Goal: Task Accomplishment & Management: Manage account settings

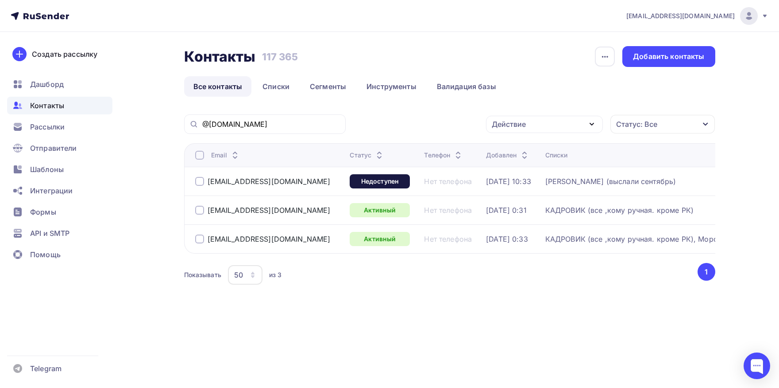
click at [302, 125] on input "@[DOMAIN_NAME]" at bounding box center [271, 124] width 138 height 10
paste input "[PERSON_NAME]."
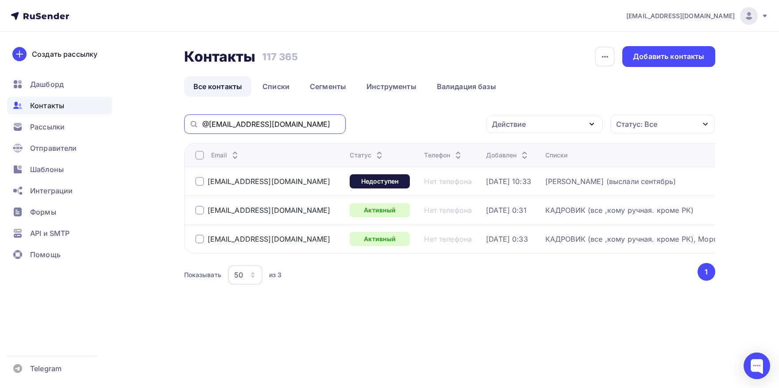
click at [302, 125] on input "@[EMAIL_ADDRESS][DOMAIN_NAME]" at bounding box center [271, 124] width 138 height 10
paste input "text"
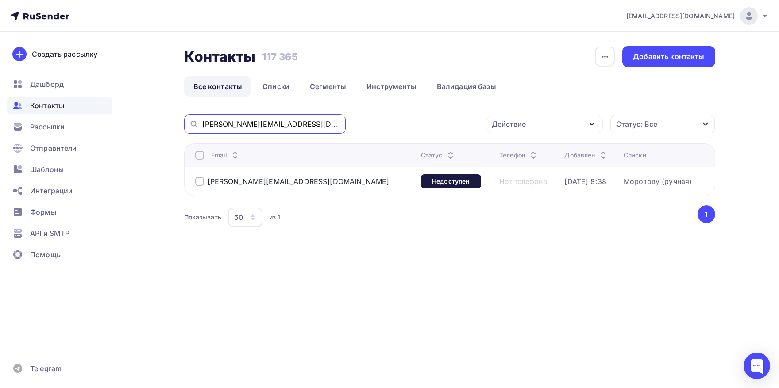
drag, startPoint x: 254, startPoint y: 122, endPoint x: 103, endPoint y: 105, distance: 151.6
click at [202, 119] on input "[PERSON_NAME][EMAIL_ADDRESS][DOMAIN_NAME]" at bounding box center [271, 124] width 138 height 10
type input "@[DOMAIN_NAME]"
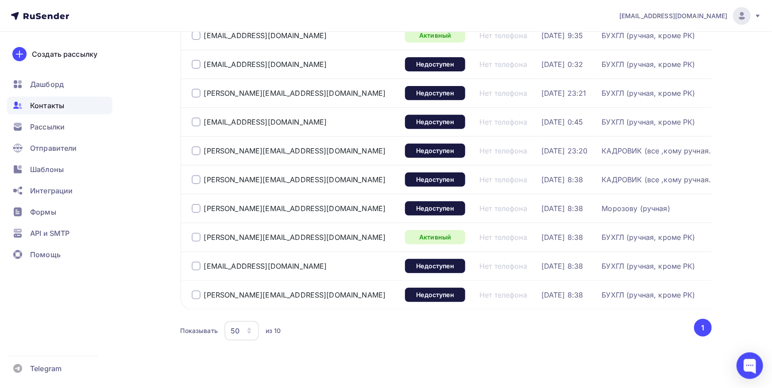
scroll to position [146, 0]
click at [198, 296] on div at bounding box center [196, 294] width 9 height 9
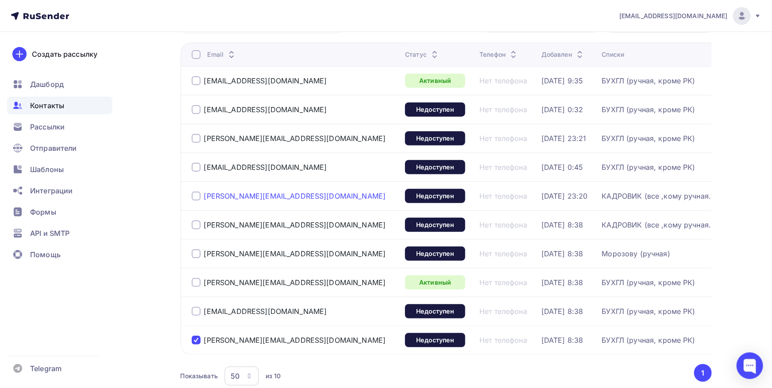
scroll to position [97, 0]
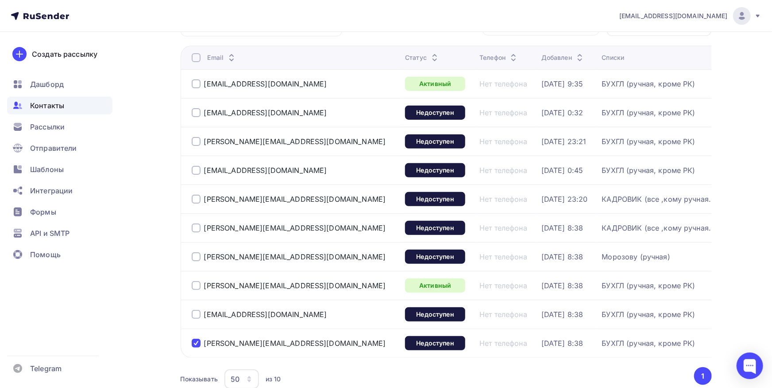
click at [194, 112] on div at bounding box center [196, 112] width 9 height 9
click at [194, 82] on div at bounding box center [196, 83] width 9 height 9
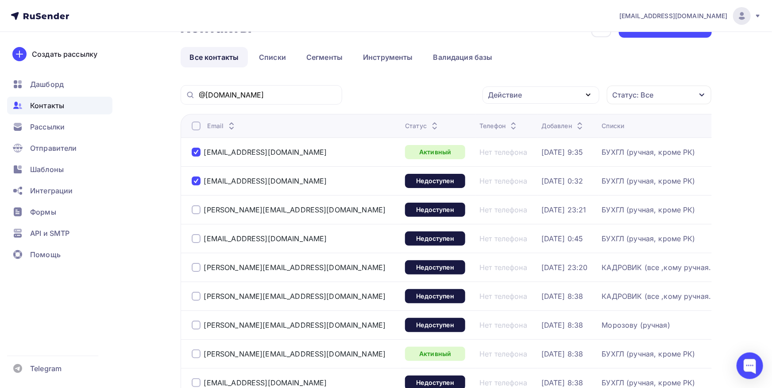
scroll to position [0, 0]
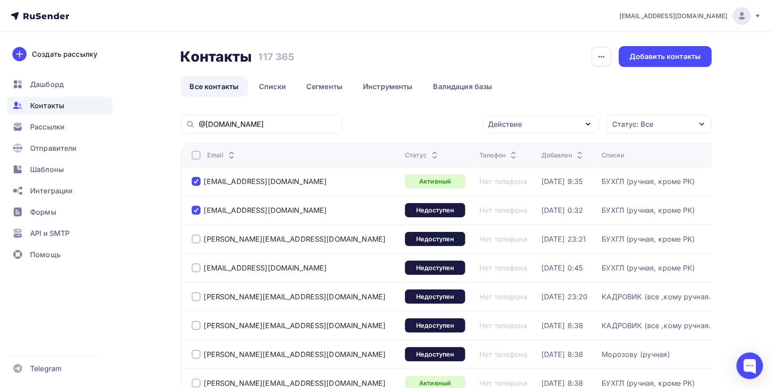
click at [538, 124] on div "Действие" at bounding box center [541, 124] width 117 height 17
click at [521, 168] on div "Исключить из списка" at bounding box center [531, 168] width 77 height 11
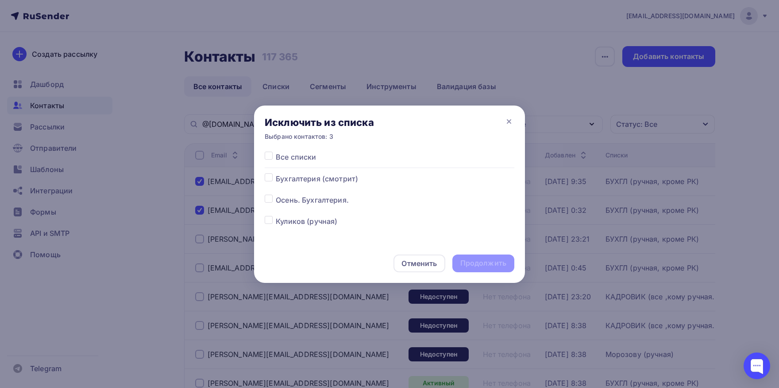
click at [276, 151] on label at bounding box center [276, 151] width 0 height 0
click at [268, 153] on input "checkbox" at bounding box center [269, 155] width 8 height 8
checkbox input "true"
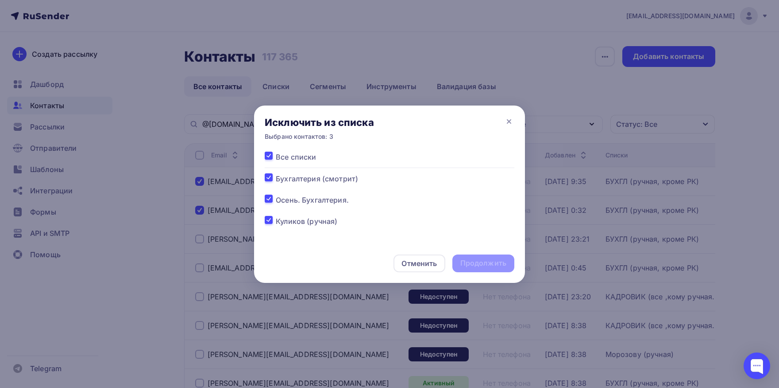
checkbox input "true"
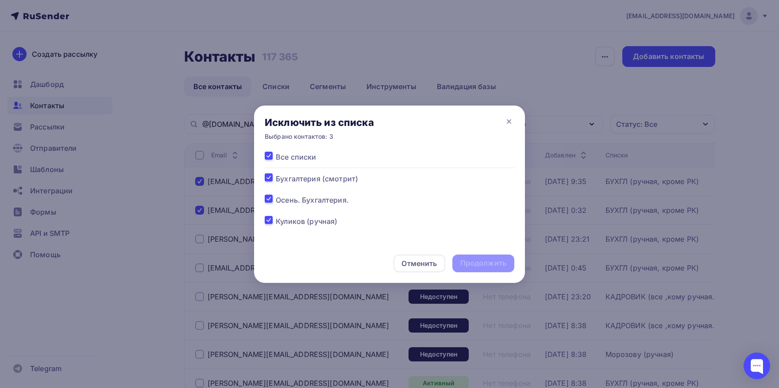
checkbox input "true"
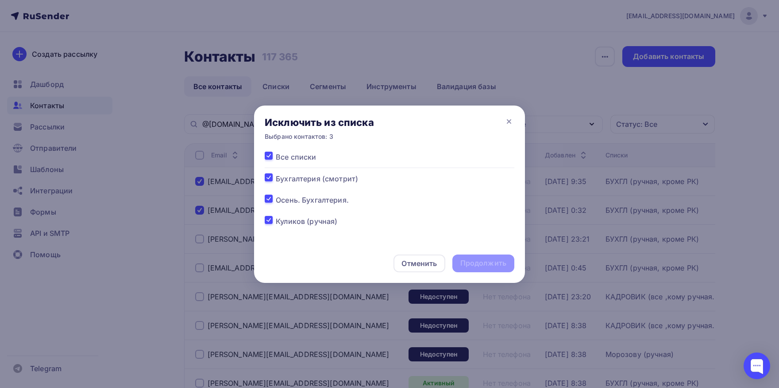
checkbox input "true"
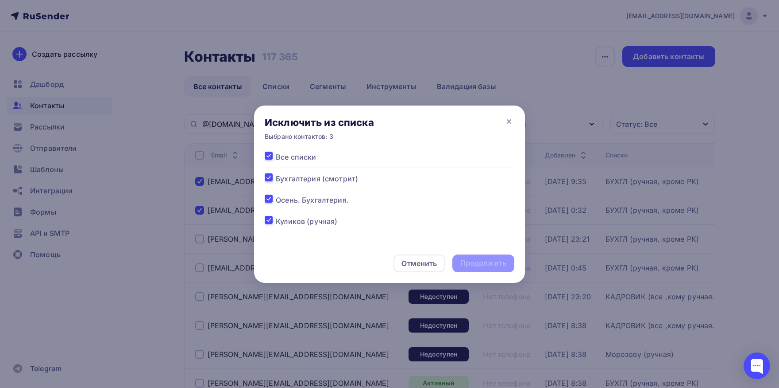
checkbox input "true"
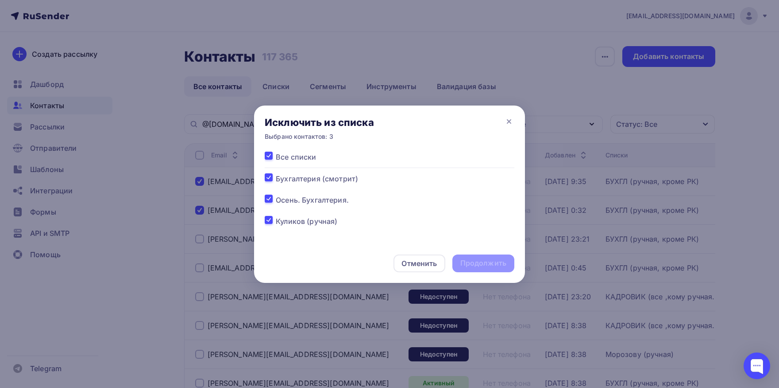
checkbox input "true"
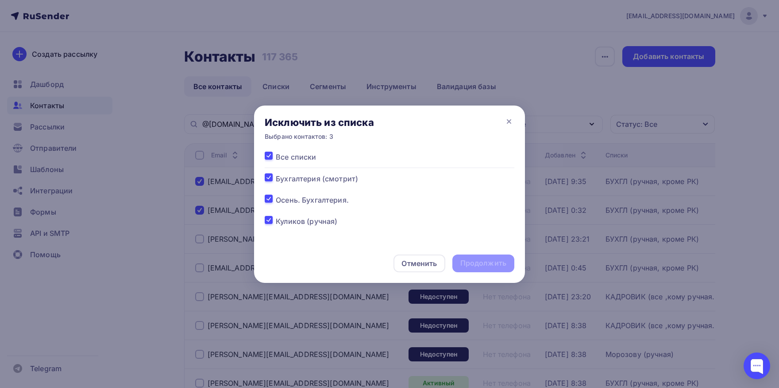
checkbox input "true"
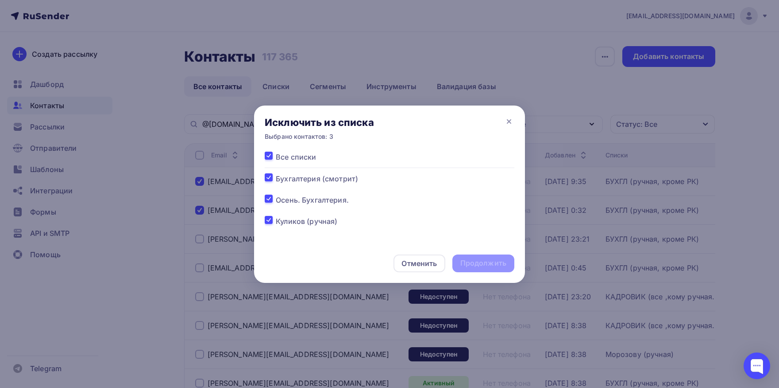
checkbox input "true"
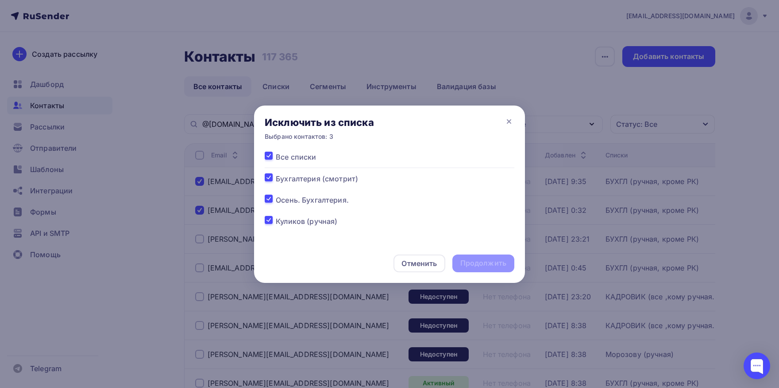
checkbox input "true"
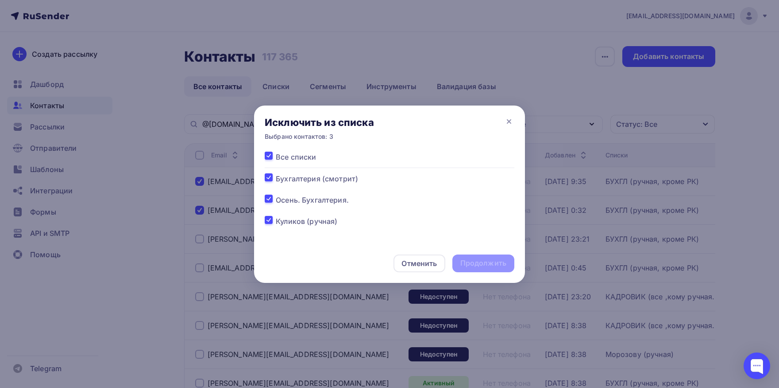
checkbox input "true"
click at [474, 264] on div "Продолжить" at bounding box center [484, 263] width 46 height 10
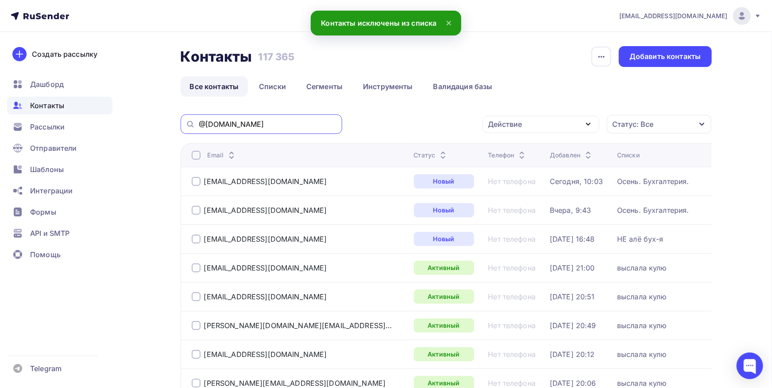
click at [271, 124] on input "@[DOMAIN_NAME]" at bounding box center [268, 124] width 138 height 10
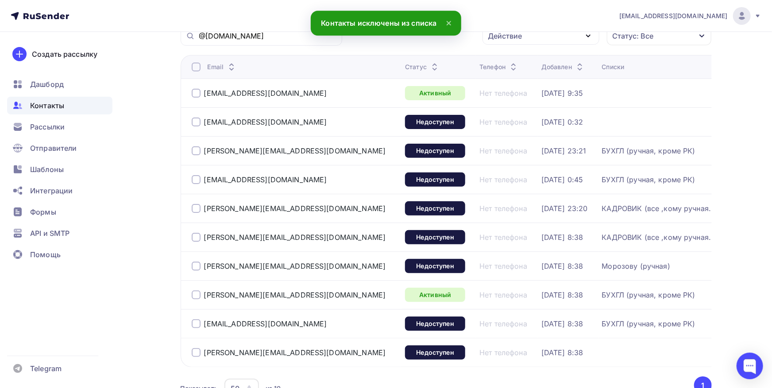
scroll to position [97, 0]
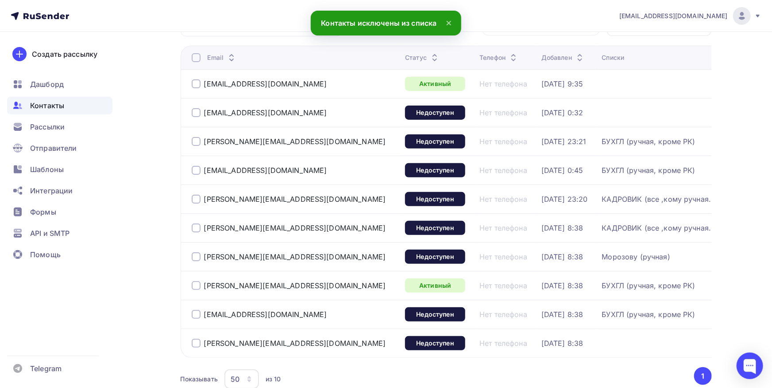
click at [197, 89] on div "[EMAIL_ADDRESS][DOMAIN_NAME]" at bounding box center [295, 84] width 207 height 14
click at [197, 87] on div at bounding box center [196, 83] width 9 height 9
click at [196, 113] on div at bounding box center [196, 112] width 9 height 9
click at [197, 346] on div at bounding box center [196, 342] width 9 height 9
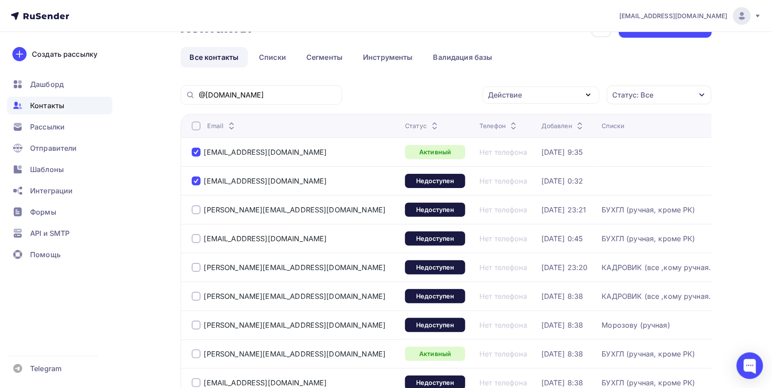
scroll to position [0, 0]
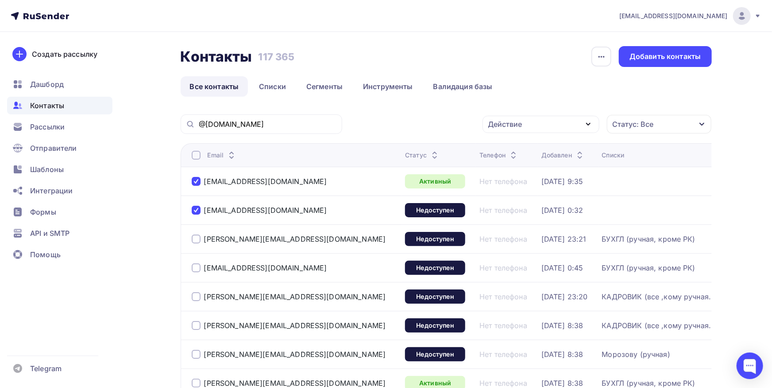
click at [558, 120] on div "Действие" at bounding box center [541, 124] width 117 height 17
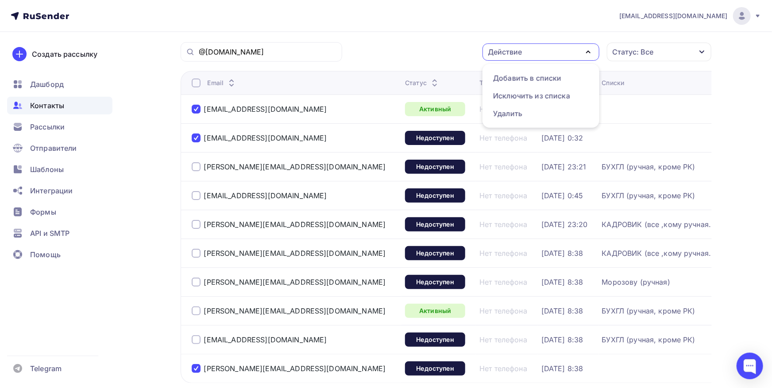
scroll to position [97, 0]
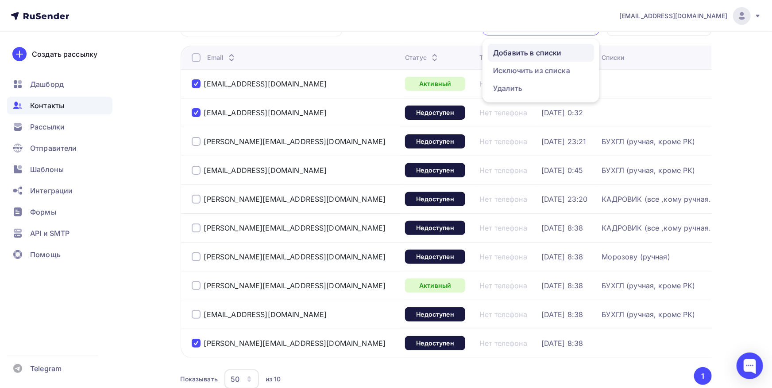
click at [543, 57] on div "Добавить в списки" at bounding box center [527, 52] width 68 height 11
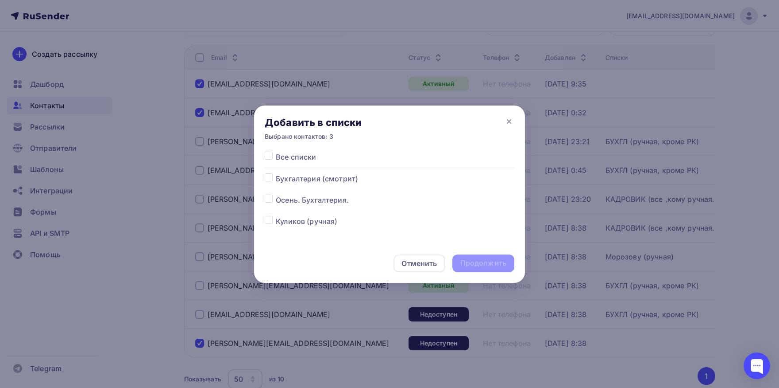
drag, startPoint x: 271, startPoint y: 200, endPoint x: 399, endPoint y: 249, distance: 137.1
click at [276, 194] on label at bounding box center [276, 194] width 0 height 0
click at [271, 201] on input "checkbox" at bounding box center [269, 198] width 8 height 8
checkbox input "true"
click at [493, 269] on div "Продолжить" at bounding box center [484, 263] width 62 height 18
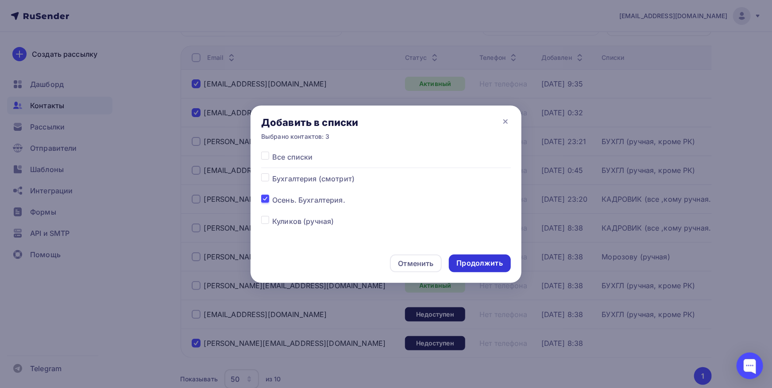
scroll to position [87, 0]
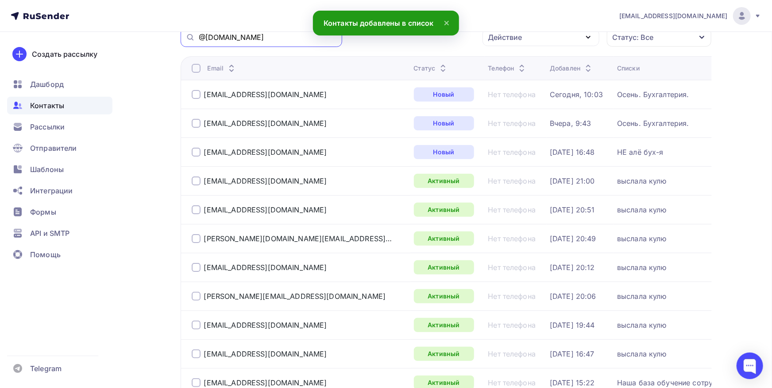
click at [252, 37] on input "@[DOMAIN_NAME]" at bounding box center [268, 37] width 138 height 10
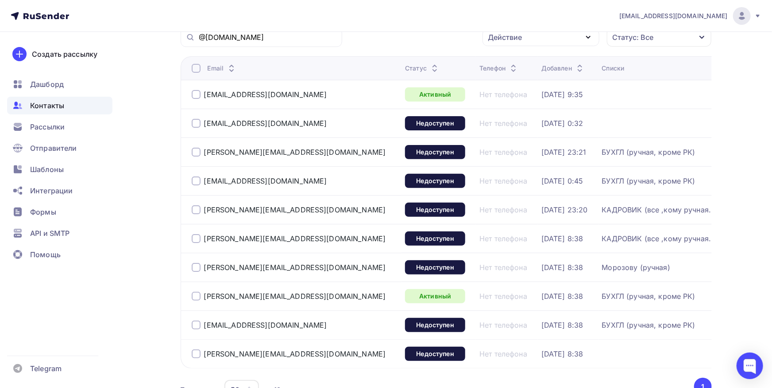
click at [198, 178] on div at bounding box center [196, 180] width 9 height 9
click at [502, 45] on div "Действие" at bounding box center [541, 37] width 117 height 17
click at [501, 102] on div "Удалить" at bounding box center [507, 98] width 29 height 11
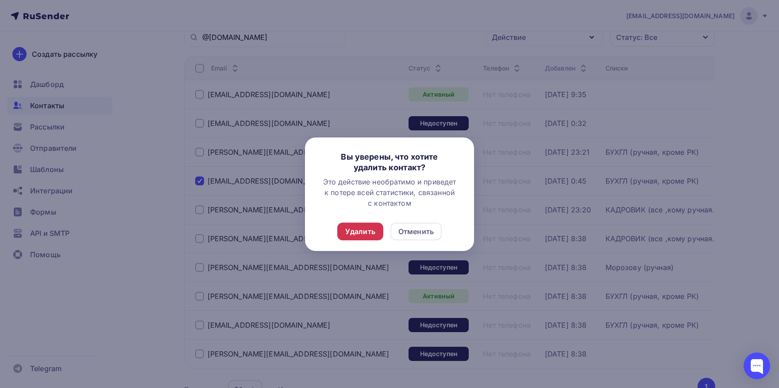
click at [349, 234] on div "Удалить" at bounding box center [360, 231] width 30 height 11
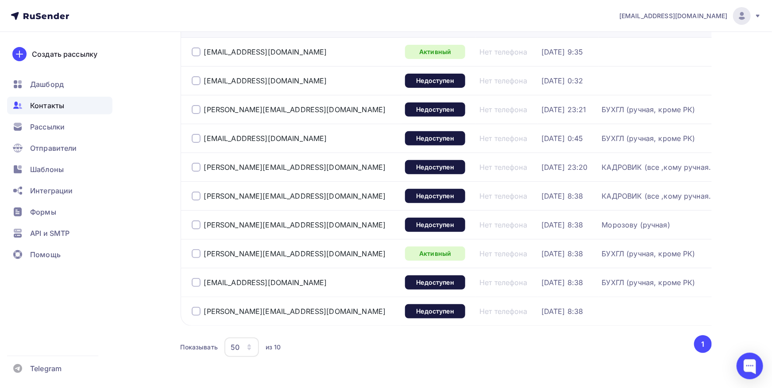
scroll to position [136, 0]
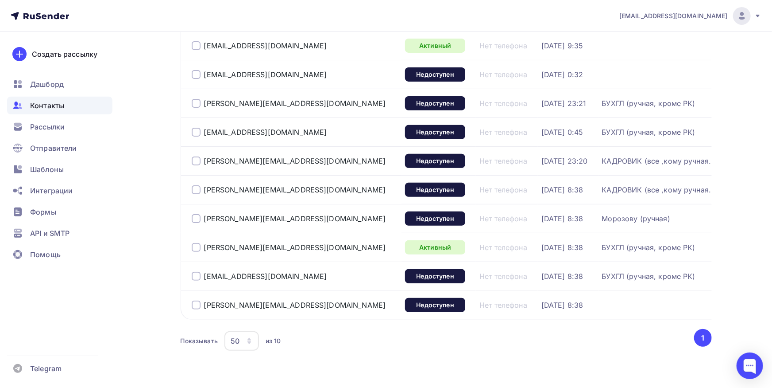
drag, startPoint x: 310, startPoint y: 276, endPoint x: 204, endPoint y: 276, distance: 105.8
click at [204, 276] on div "[EMAIL_ADDRESS][DOMAIN_NAME]" at bounding box center [295, 276] width 207 height 14
click at [243, 251] on div "[PERSON_NAME][EMAIL_ADDRESS][DOMAIN_NAME]" at bounding box center [295, 247] width 182 height 9
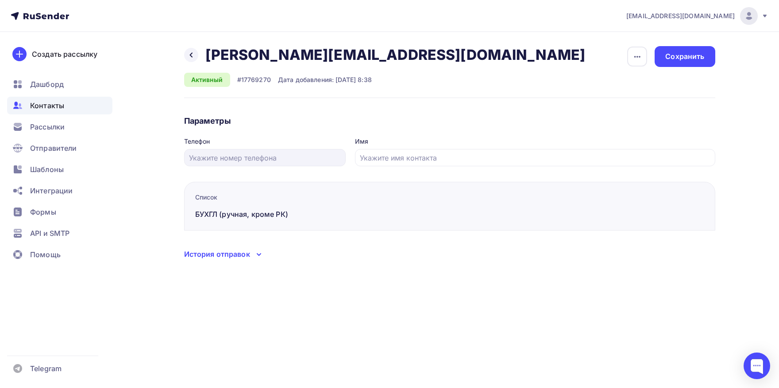
click at [215, 255] on div "История отправок" at bounding box center [217, 253] width 66 height 11
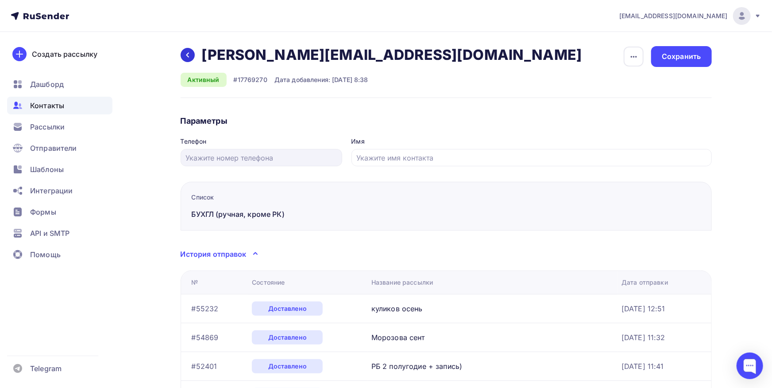
click at [190, 58] on icon at bounding box center [187, 54] width 7 height 7
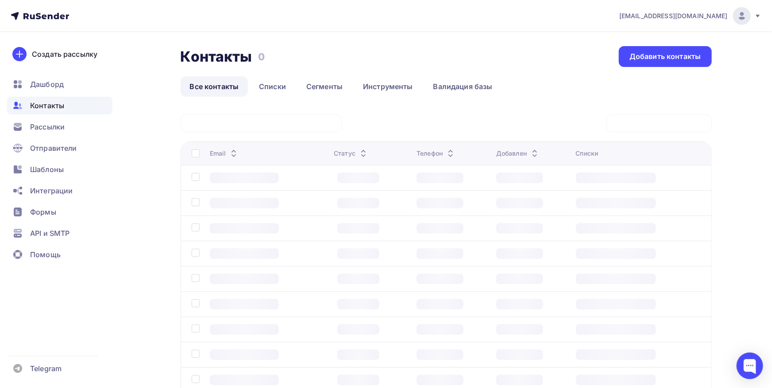
scroll to position [87, 0]
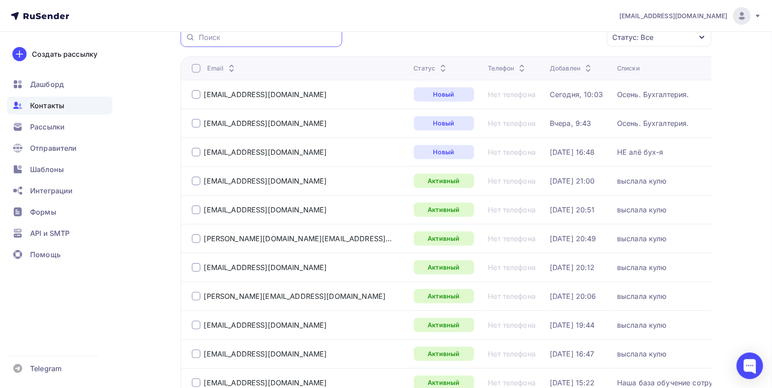
click at [245, 42] on input "text" at bounding box center [268, 37] width 138 height 10
paste input ""[EMAIL_ADDRESS][DOMAIN_NAME] " "[DOMAIN_NAME][EMAIL_ADDRESS][DOMAIN_NAME] [DOM…"
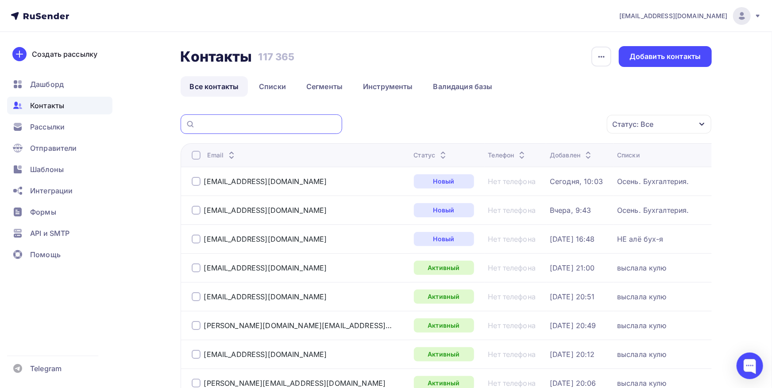
scroll to position [0, 206]
drag, startPoint x: 289, startPoint y: 123, endPoint x: 80, endPoint y: 121, distance: 209.5
click at [199, 120] on input ""[EMAIL_ADDRESS][DOMAIN_NAME] " "[DOMAIN_NAME][EMAIL_ADDRESS][DOMAIN_NAME] [DOM…" at bounding box center [268, 124] width 138 height 10
drag, startPoint x: 285, startPoint y: 124, endPoint x: 149, endPoint y: 125, distance: 136.4
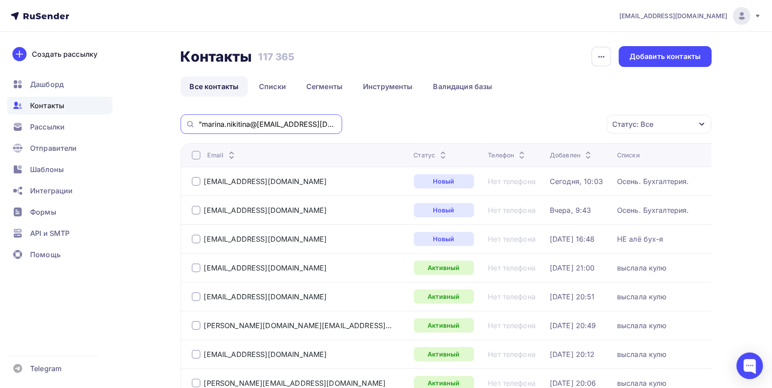
click at [199, 120] on input ""marina.nikitina@[EMAIL_ADDRESS][DOMAIN_NAME]" at bounding box center [268, 124] width 138 height 10
click at [312, 125] on input "@[DOMAIN_NAME]" at bounding box center [268, 124] width 138 height 10
type input "@[DOMAIN_NAME]"
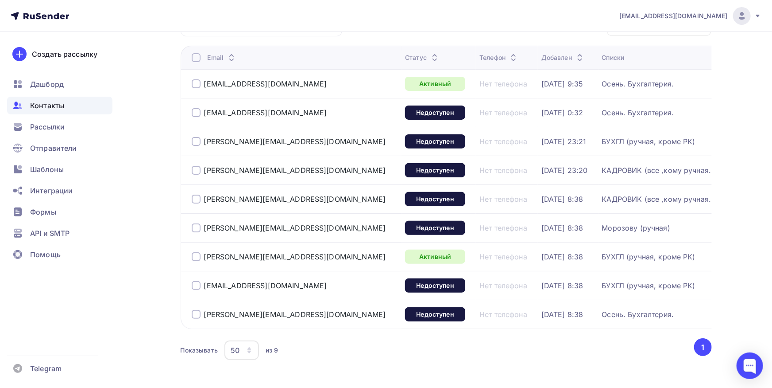
scroll to position [135, 0]
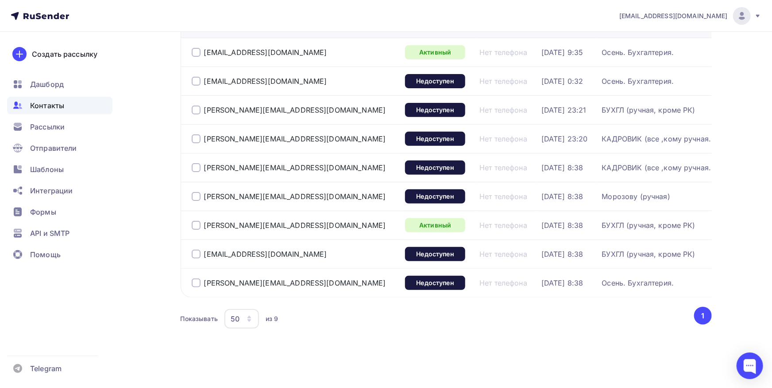
click at [195, 108] on div at bounding box center [196, 109] width 9 height 9
click at [198, 221] on div at bounding box center [196, 225] width 9 height 9
click at [193, 247] on div "[EMAIL_ADDRESS][DOMAIN_NAME]" at bounding box center [295, 254] width 207 height 14
click at [196, 249] on div at bounding box center [196, 253] width 9 height 9
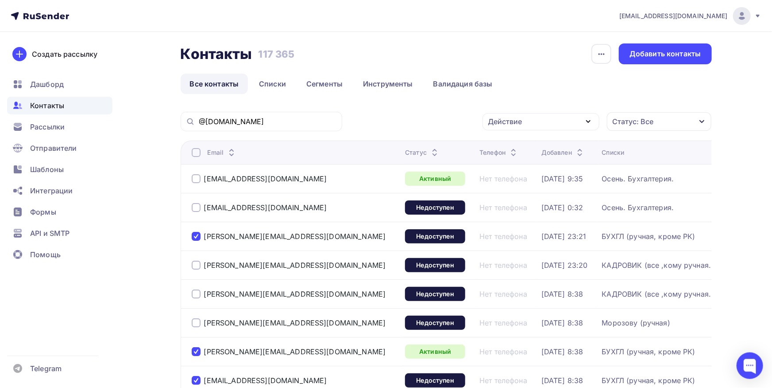
scroll to position [0, 0]
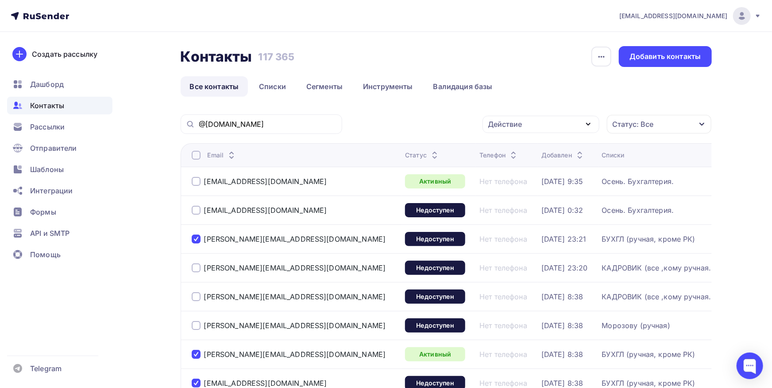
click at [551, 121] on div "Действие" at bounding box center [541, 124] width 117 height 17
click at [539, 167] on div "Исключить из списка" at bounding box center [531, 168] width 77 height 11
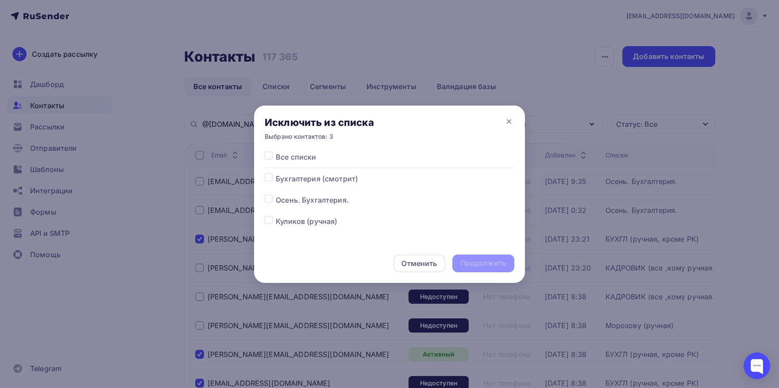
click at [276, 151] on label at bounding box center [276, 151] width 0 height 0
click at [270, 156] on input "checkbox" at bounding box center [269, 155] width 8 height 8
checkbox input "true"
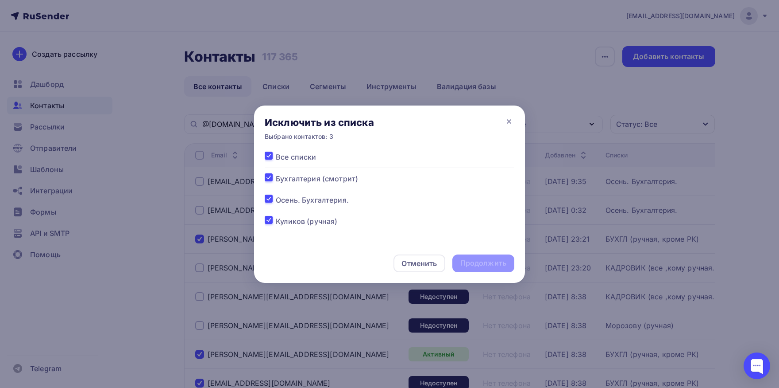
checkbox input "true"
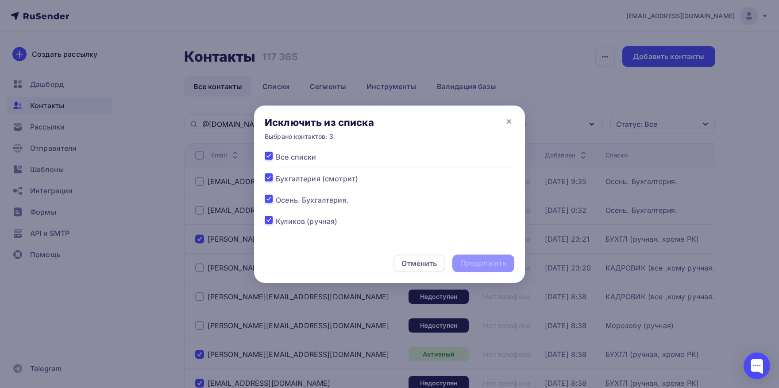
checkbox input "true"
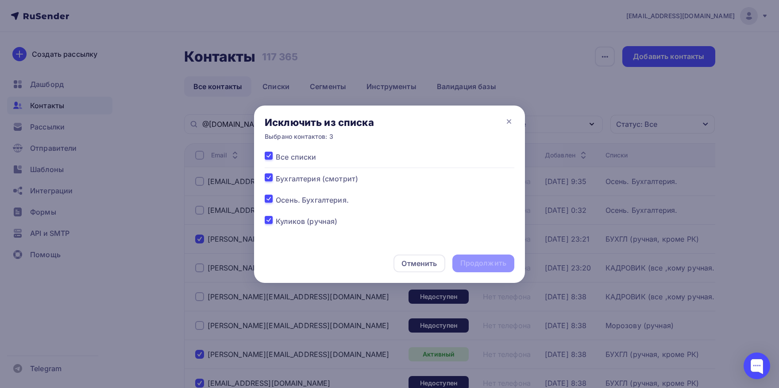
checkbox input "true"
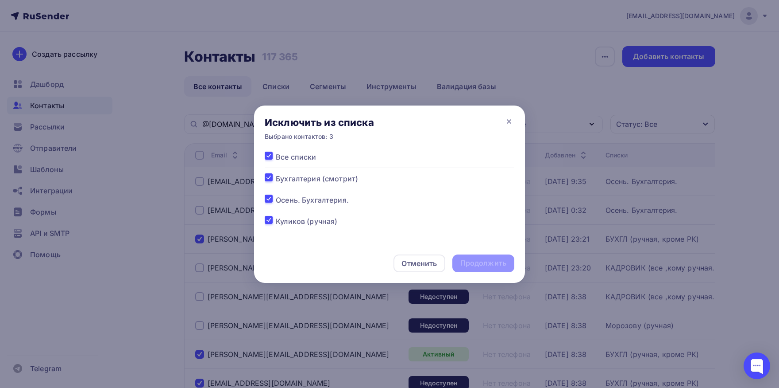
checkbox input "true"
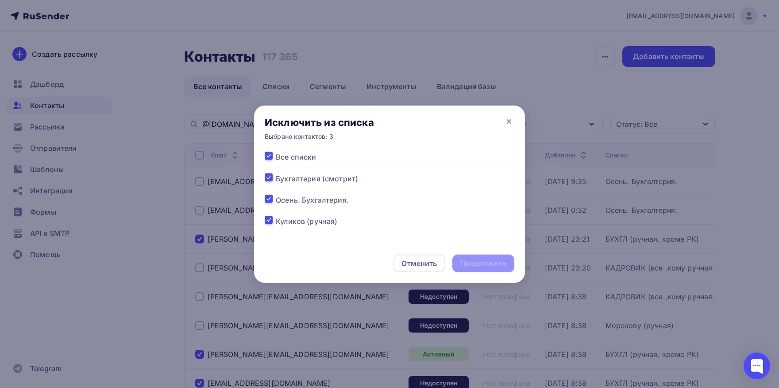
checkbox input "true"
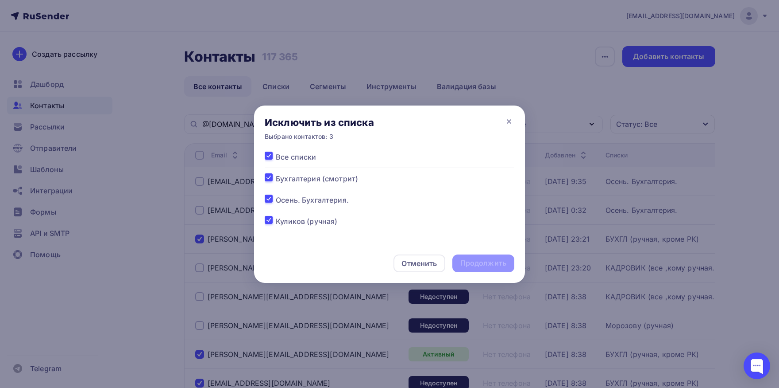
checkbox input "true"
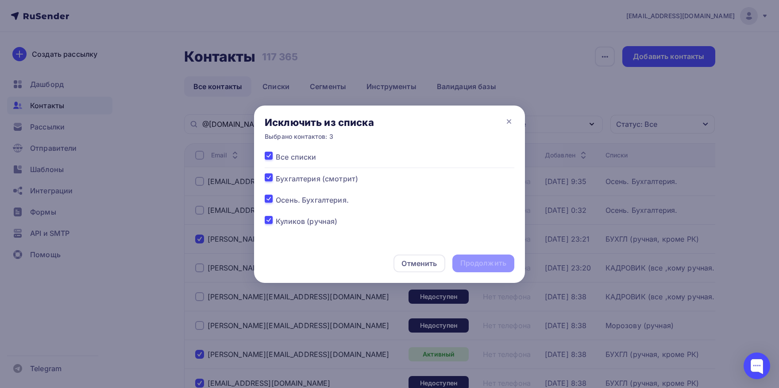
checkbox input "true"
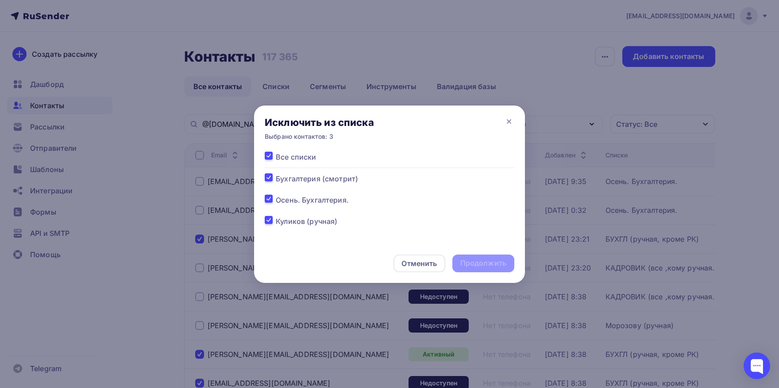
checkbox input "true"
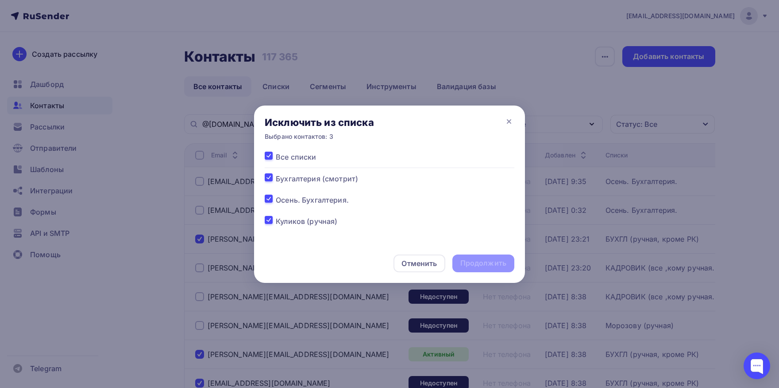
checkbox input "true"
click at [473, 262] on div "Продолжить" at bounding box center [484, 263] width 46 height 10
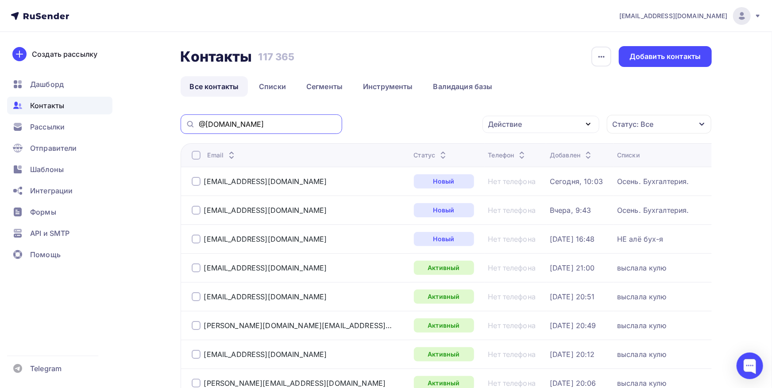
click at [304, 128] on input "@[DOMAIN_NAME]" at bounding box center [268, 124] width 138 height 10
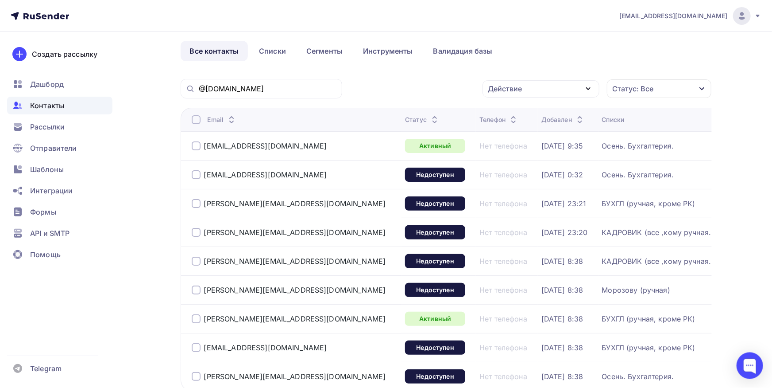
scroll to position [97, 0]
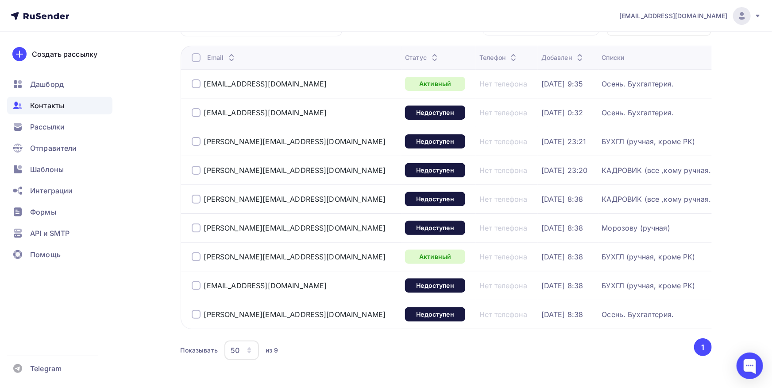
click at [196, 145] on div at bounding box center [196, 141] width 9 height 9
click at [195, 165] on div "[PERSON_NAME][EMAIL_ADDRESS][DOMAIN_NAME]" at bounding box center [295, 170] width 207 height 14
click at [198, 252] on div at bounding box center [196, 256] width 9 height 9
click at [195, 283] on div at bounding box center [196, 285] width 9 height 9
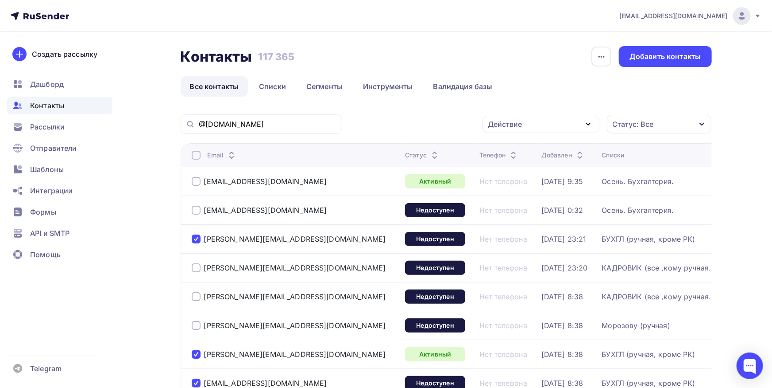
click at [510, 128] on div "Действие" at bounding box center [506, 124] width 34 height 11
click at [510, 148] on div "Добавить в списки" at bounding box center [527, 150] width 68 height 11
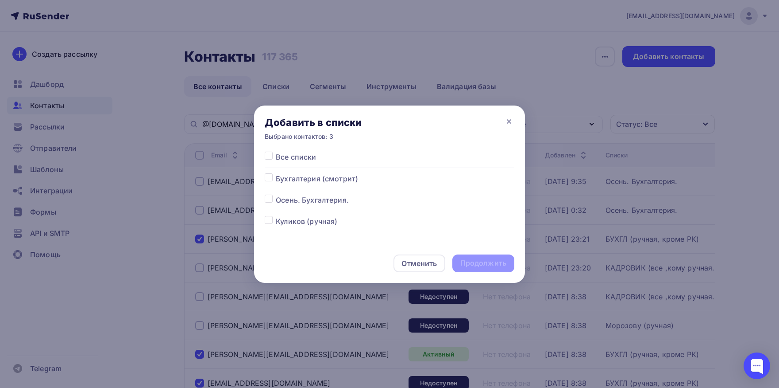
drag, startPoint x: 270, startPoint y: 197, endPoint x: 273, endPoint y: 202, distance: 5.2
click at [276, 194] on label at bounding box center [276, 194] width 0 height 0
click at [270, 197] on input "checkbox" at bounding box center [269, 198] width 8 height 8
checkbox input "true"
click at [466, 260] on div "Продолжить" at bounding box center [484, 263] width 46 height 10
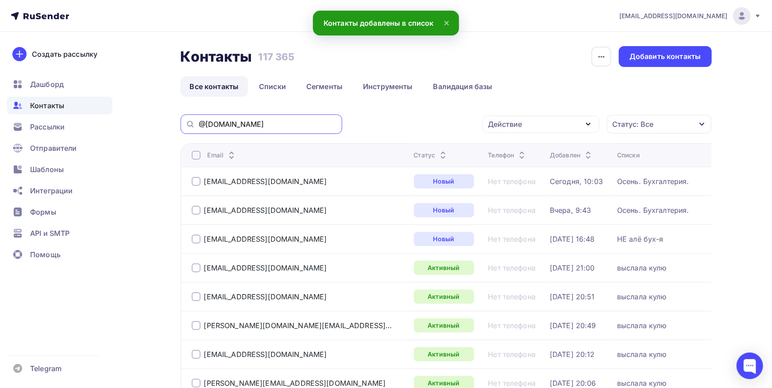
click at [290, 129] on input "@[DOMAIN_NAME]" at bounding box center [268, 124] width 138 height 10
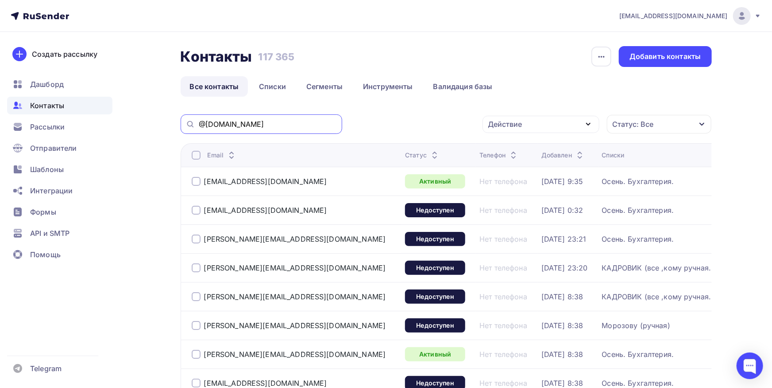
click at [290, 124] on input "@[DOMAIN_NAME]" at bounding box center [268, 124] width 138 height 10
paste input "novolrus47"
type input "[DOMAIN_NAME]"
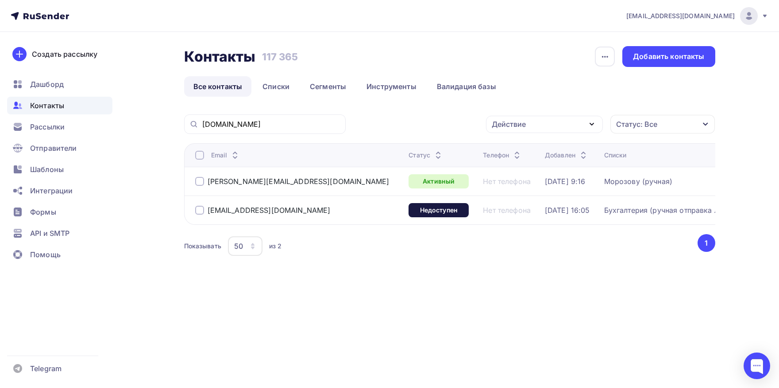
click at [203, 213] on div at bounding box center [199, 209] width 9 height 9
click at [508, 113] on div "Контакты Контакты 117 365 117 365 История импорта Добавить контакты Все контакт…" at bounding box center [449, 162] width 531 height 233
click at [508, 135] on div "[DOMAIN_NAME] Действие Добавить в списки Исключить из списка Удалить Статус: Вс…" at bounding box center [449, 196] width 531 height 165
click at [508, 129] on div "Действие" at bounding box center [509, 124] width 34 height 11
click at [501, 163] on div "Исключить из списка" at bounding box center [535, 168] width 77 height 11
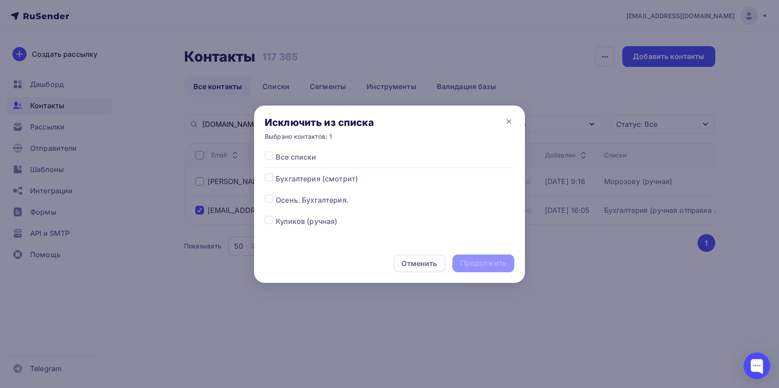
click at [264, 157] on div "Все списки Бухгалтерия (смотрит) Осень. Бухгалтерия. Куликов (ручная) Морозова …" at bounding box center [389, 197] width 271 height 92
click at [276, 151] on label at bounding box center [276, 151] width 0 height 0
click at [267, 156] on input "checkbox" at bounding box center [269, 155] width 8 height 8
checkbox input "true"
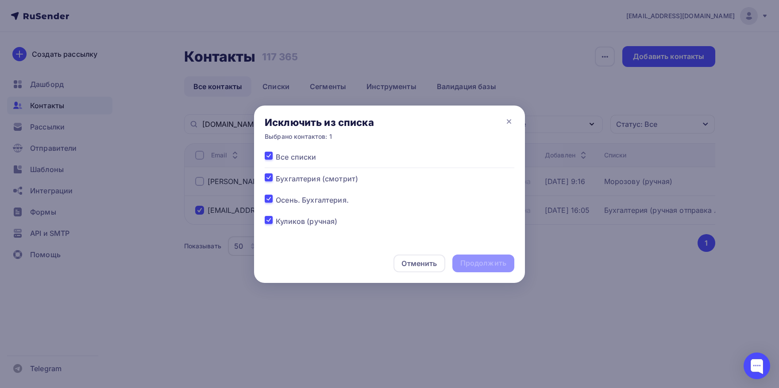
checkbox input "true"
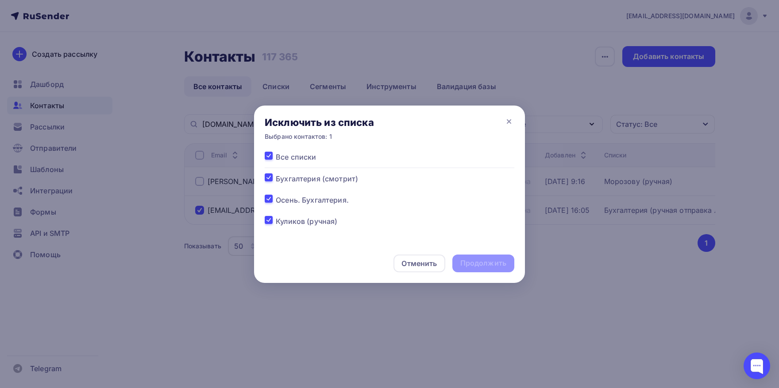
checkbox input "true"
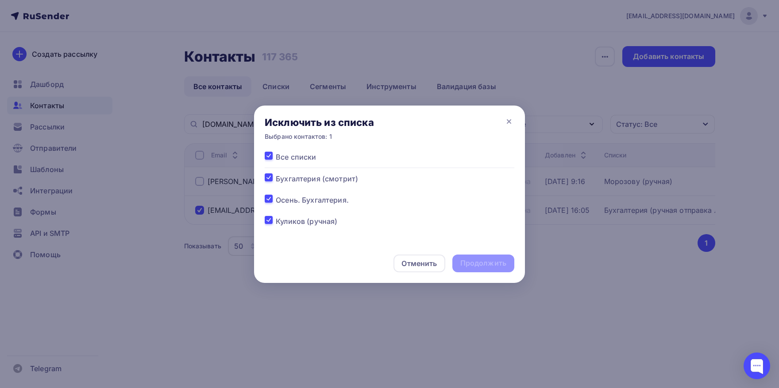
checkbox input "true"
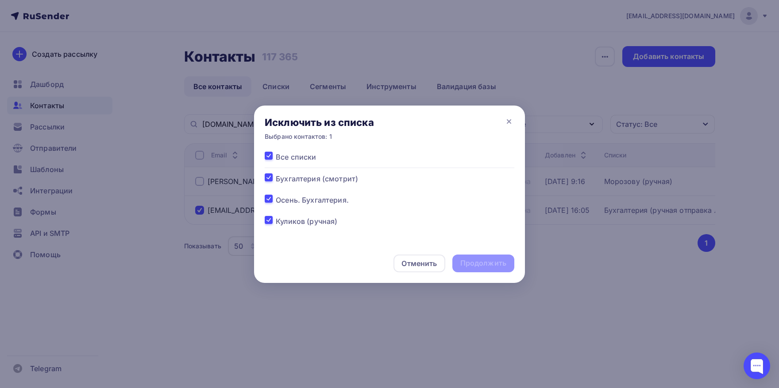
checkbox input "true"
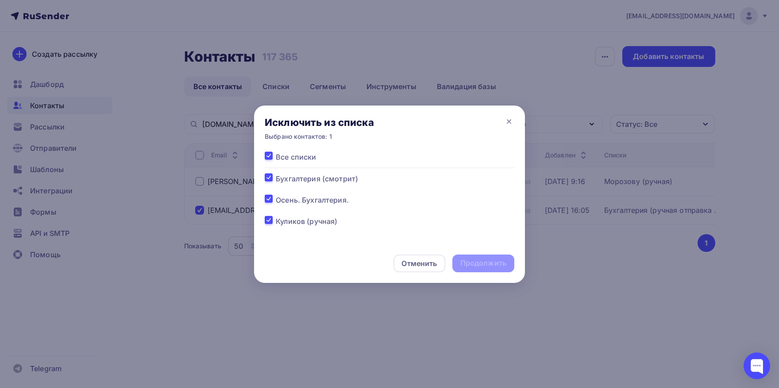
checkbox input "true"
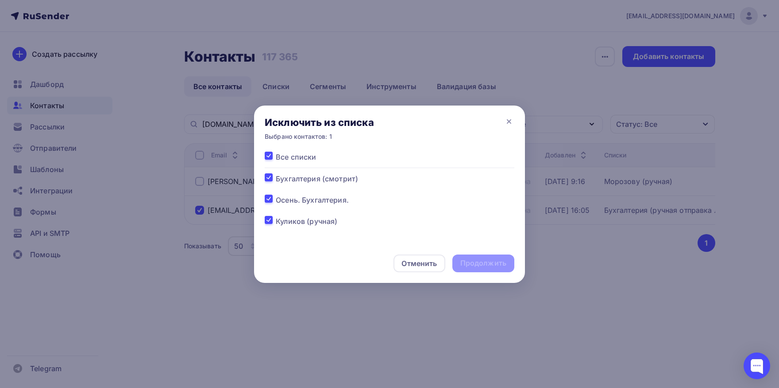
checkbox input "true"
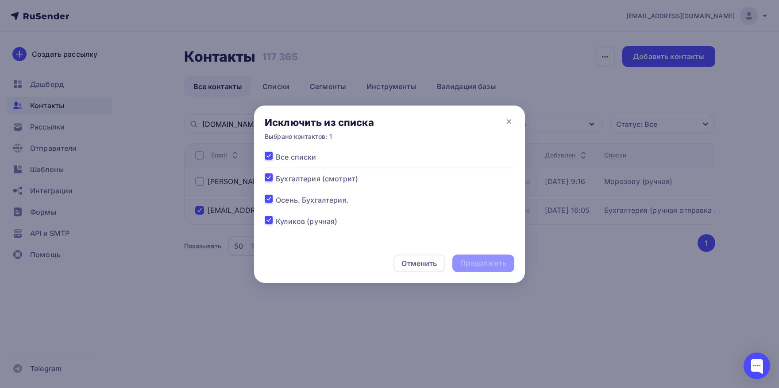
checkbox input "true"
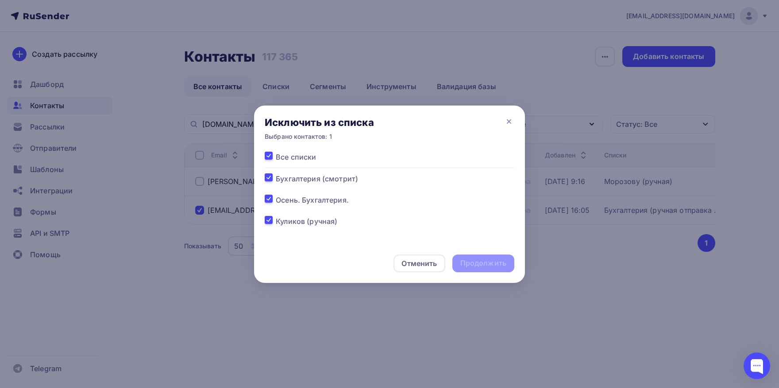
checkbox input "true"
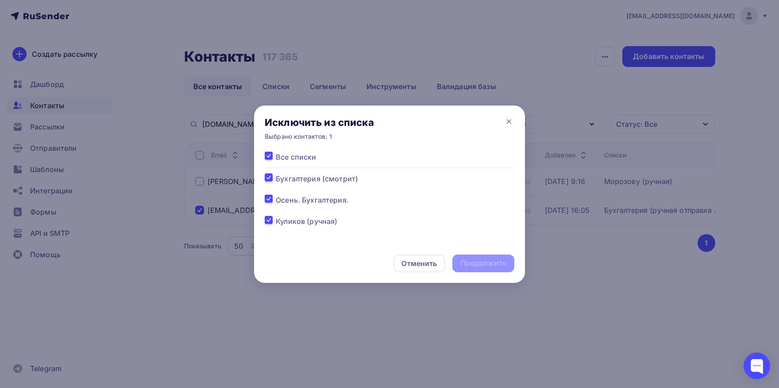
checkbox input "true"
click at [473, 265] on div "Продолжить" at bounding box center [484, 263] width 46 height 10
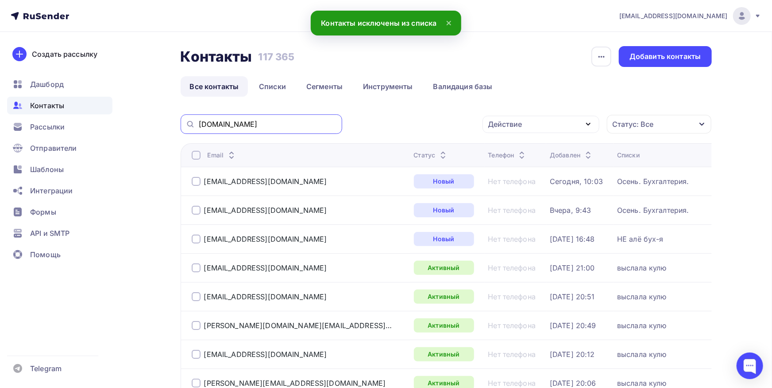
click at [290, 125] on input "[DOMAIN_NAME]" at bounding box center [268, 124] width 138 height 10
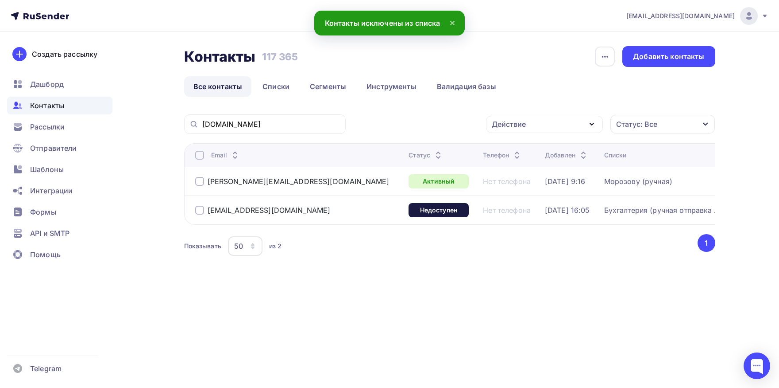
click at [198, 213] on div at bounding box center [199, 209] width 9 height 9
click at [517, 124] on div "Действие" at bounding box center [509, 124] width 34 height 11
click at [517, 148] on div "Добавить в списки" at bounding box center [531, 150] width 68 height 11
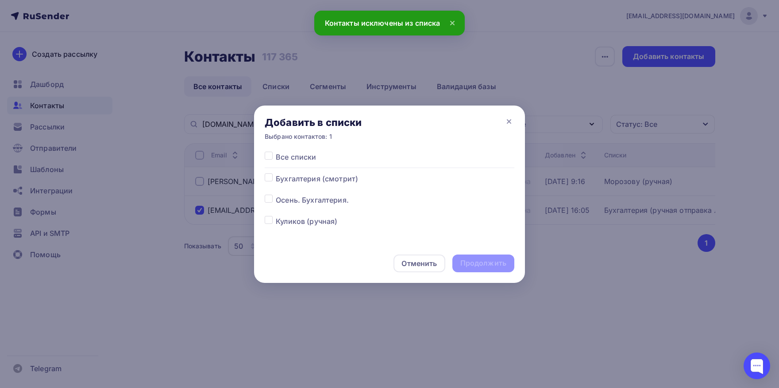
click at [276, 194] on label at bounding box center [276, 194] width 0 height 0
click at [270, 199] on input "checkbox" at bounding box center [269, 198] width 8 height 8
checkbox input "true"
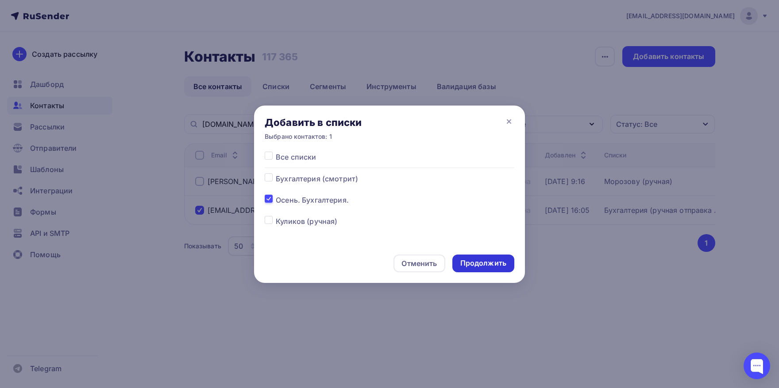
click at [480, 258] on div "Продолжить" at bounding box center [484, 263] width 46 height 10
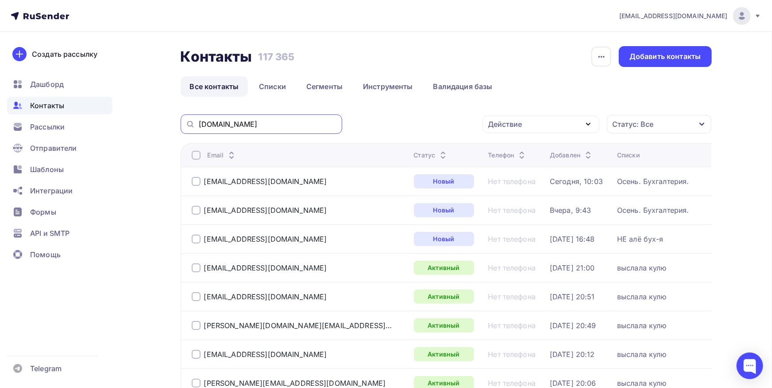
click at [279, 127] on input "[DOMAIN_NAME]" at bounding box center [268, 124] width 138 height 10
paste input "buh@novolru"
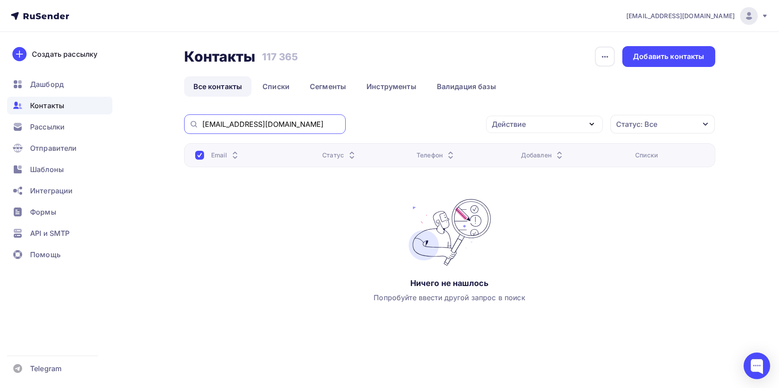
drag, startPoint x: 245, startPoint y: 123, endPoint x: 145, endPoint y: 110, distance: 100.9
click at [202, 119] on input "[EMAIL_ADDRESS][DOMAIN_NAME]" at bounding box center [271, 124] width 138 height 10
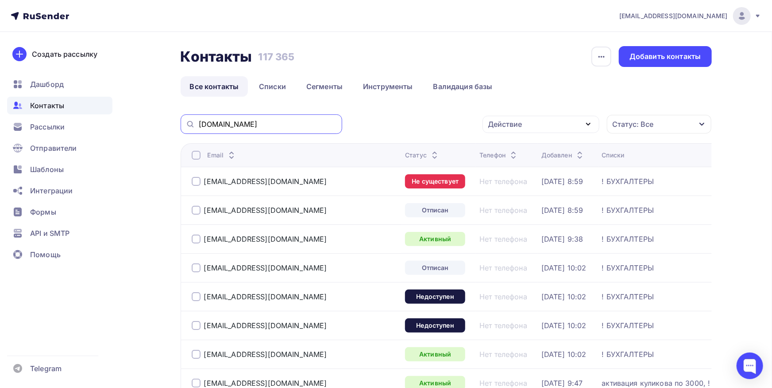
click at [251, 125] on input "[DOMAIN_NAME]" at bounding box center [268, 124] width 138 height 10
drag, startPoint x: 251, startPoint y: 125, endPoint x: 236, endPoint y: 124, distance: 15.1
click at [251, 125] on input "[DOMAIN_NAME]" at bounding box center [268, 124] width 138 height 10
paste input "e.parasotchenko@dhabits"
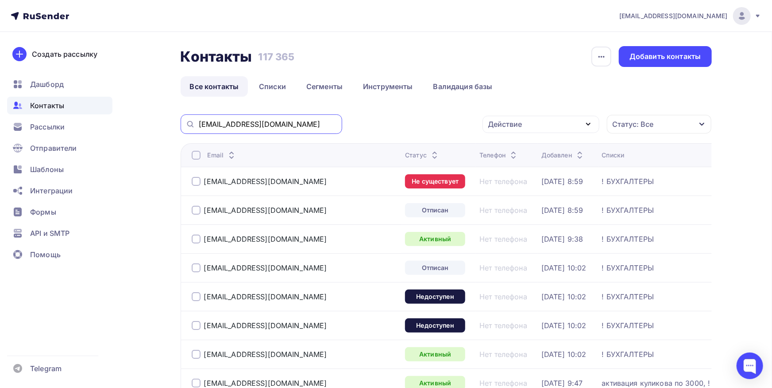
drag, startPoint x: 253, startPoint y: 124, endPoint x: 94, endPoint y: 115, distance: 159.2
click at [199, 119] on input "[EMAIL_ADDRESS][DOMAIN_NAME]" at bounding box center [268, 124] width 138 height 10
type input "@[DOMAIN_NAME]"
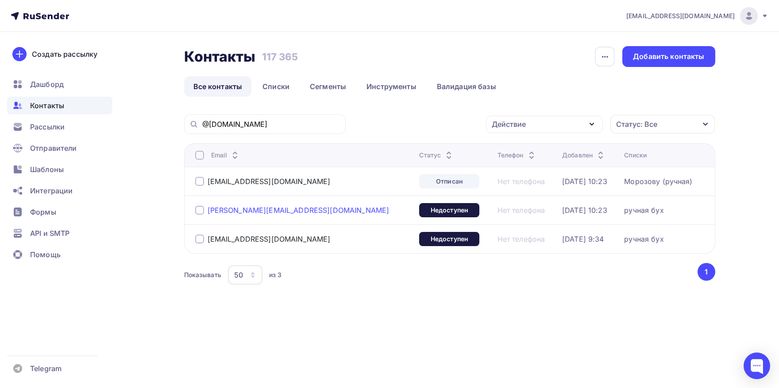
drag, startPoint x: 302, startPoint y: 210, endPoint x: 208, endPoint y: 211, distance: 93.9
click at [208, 211] on div "[PERSON_NAME][EMAIL_ADDRESS][DOMAIN_NAME]" at bounding box center [303, 210] width 217 height 14
copy div "[PERSON_NAME][EMAIL_ADDRESS][DOMAIN_NAME]"
drag, startPoint x: 225, startPoint y: 241, endPoint x: 208, endPoint y: 241, distance: 16.8
click at [208, 241] on div "[EMAIL_ADDRESS][DOMAIN_NAME]" at bounding box center [303, 239] width 217 height 14
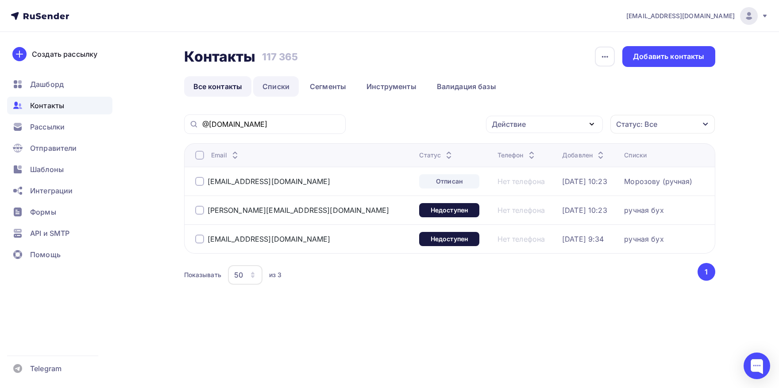
copy div "[EMAIL_ADDRESS][DOMAIN_NAME]"
